Goal: Information Seeking & Learning: Compare options

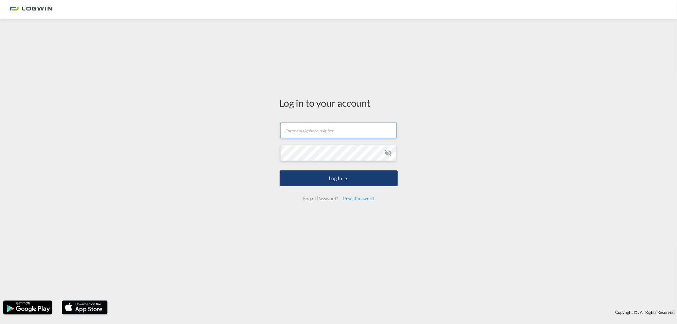
type input "[PERSON_NAME][EMAIL_ADDRESS][DOMAIN_NAME]"
click at [321, 176] on button "Log In" at bounding box center [338, 178] width 118 height 16
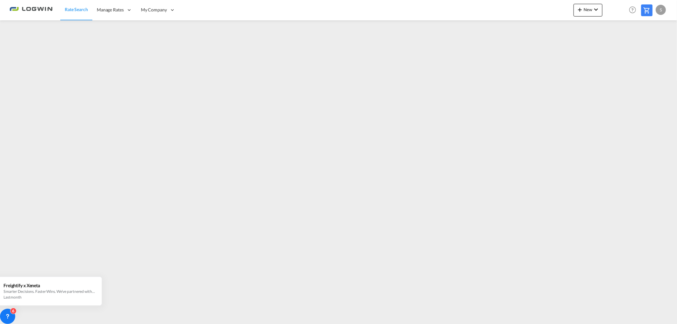
click at [78, 11] on span "Rate Search" at bounding box center [76, 9] width 23 height 5
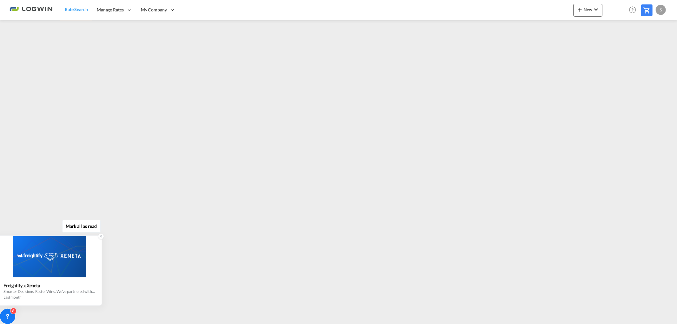
click at [99, 236] on icon at bounding box center [101, 236] width 4 height 4
